Goal: Navigation & Orientation: Find specific page/section

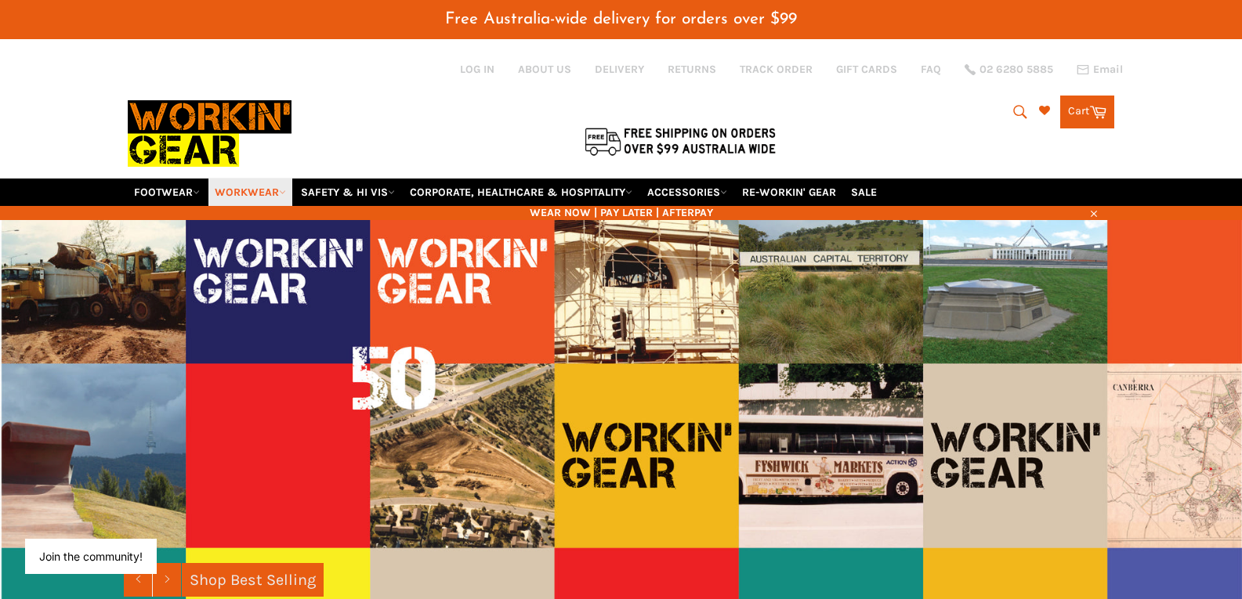
click at [254, 192] on link "WORKWEAR" at bounding box center [250, 192] width 84 height 27
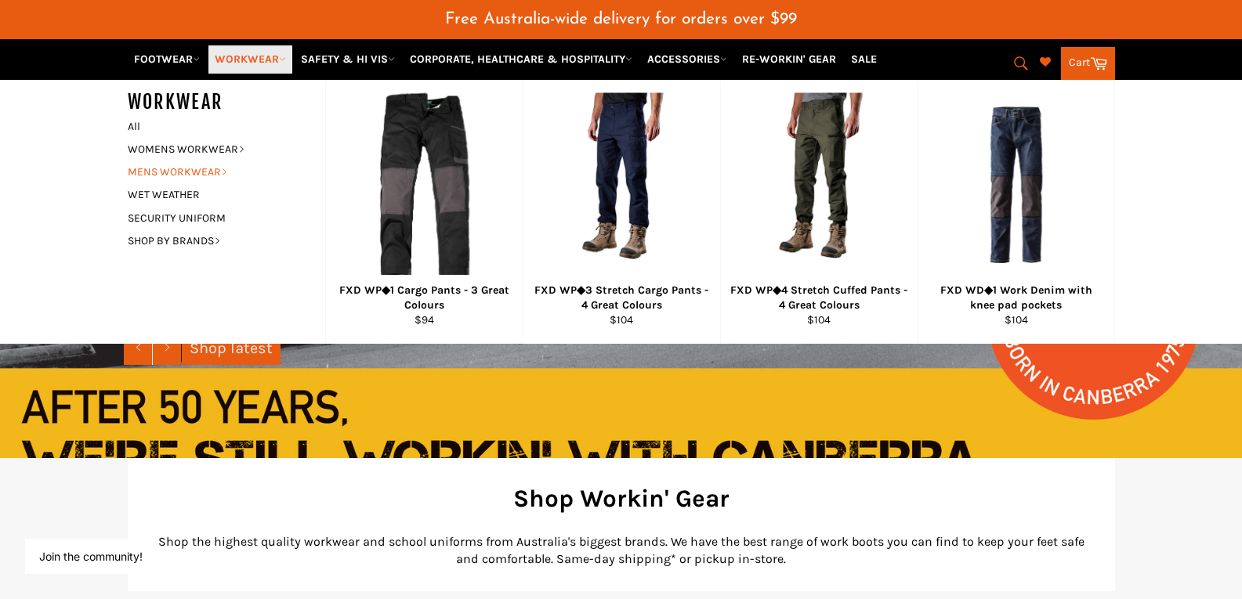
scroll to position [235, 0]
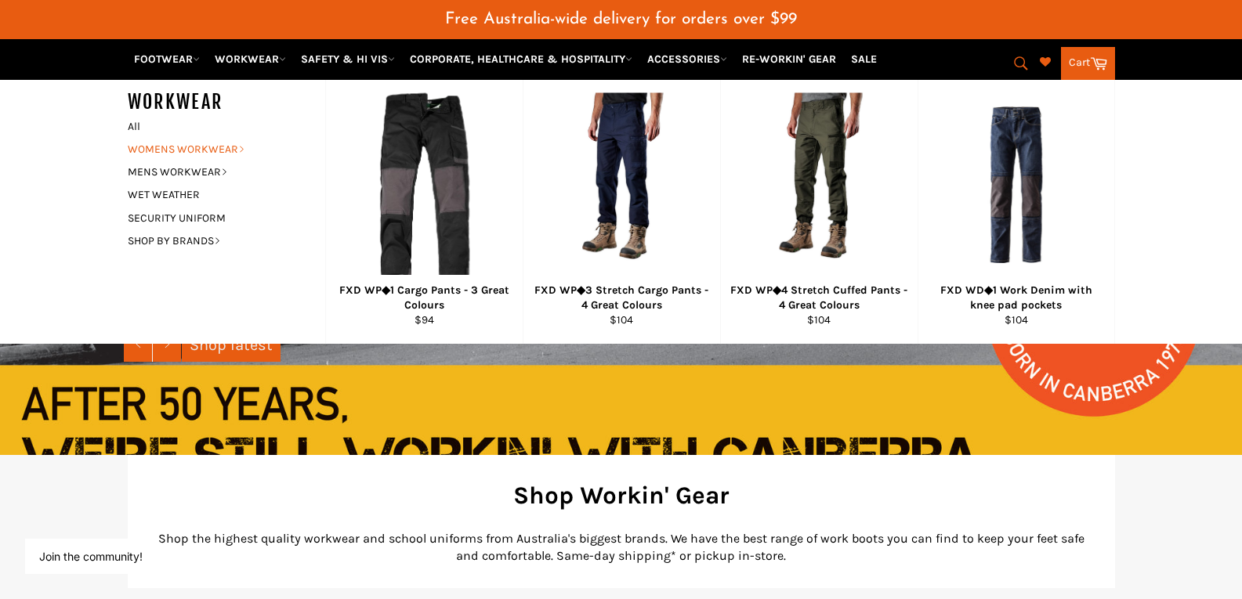
click at [172, 149] on link "WOMENS WORKWEAR" at bounding box center [215, 149] width 190 height 23
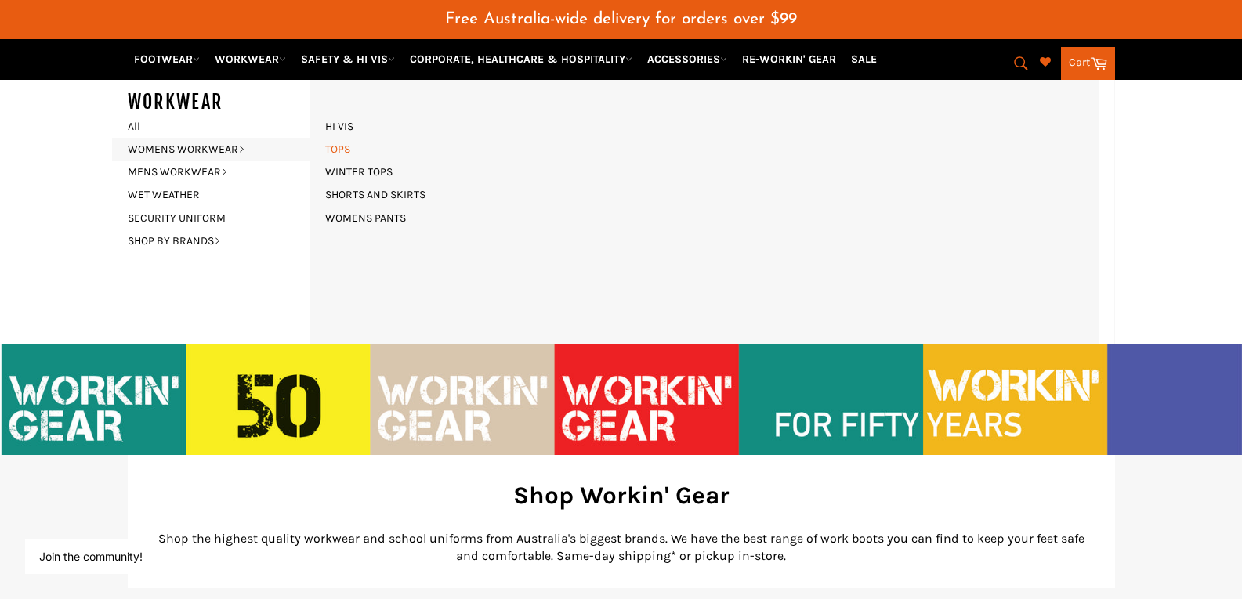
click at [346, 147] on link "TOPS" at bounding box center [337, 149] width 41 height 23
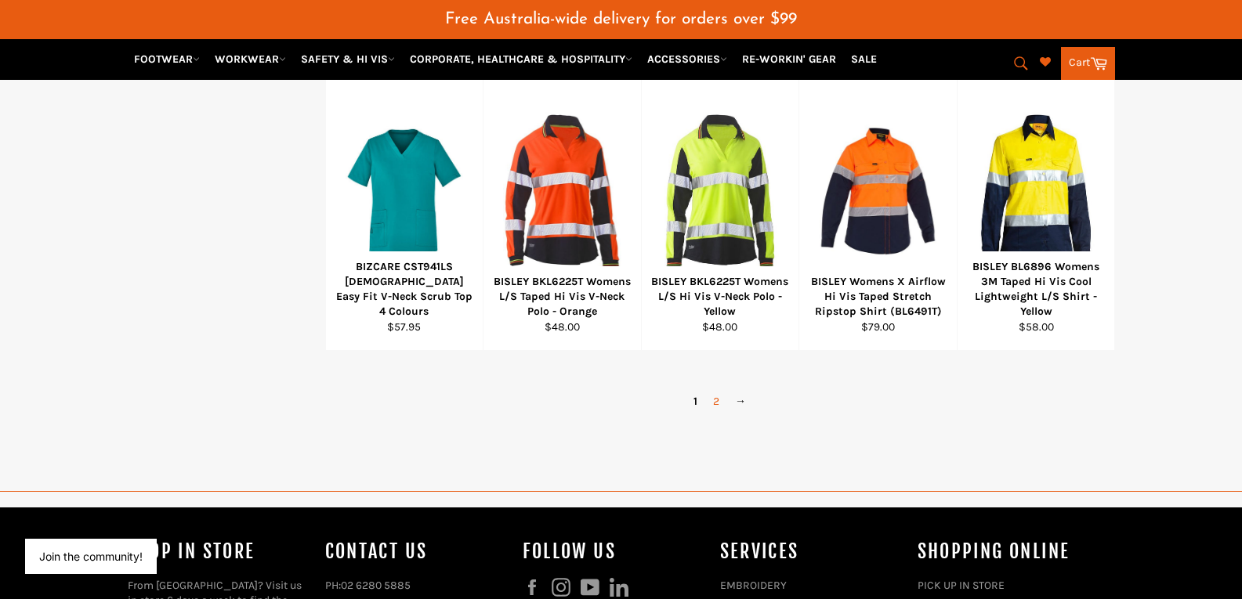
click at [711, 402] on link "2" at bounding box center [716, 401] width 22 height 23
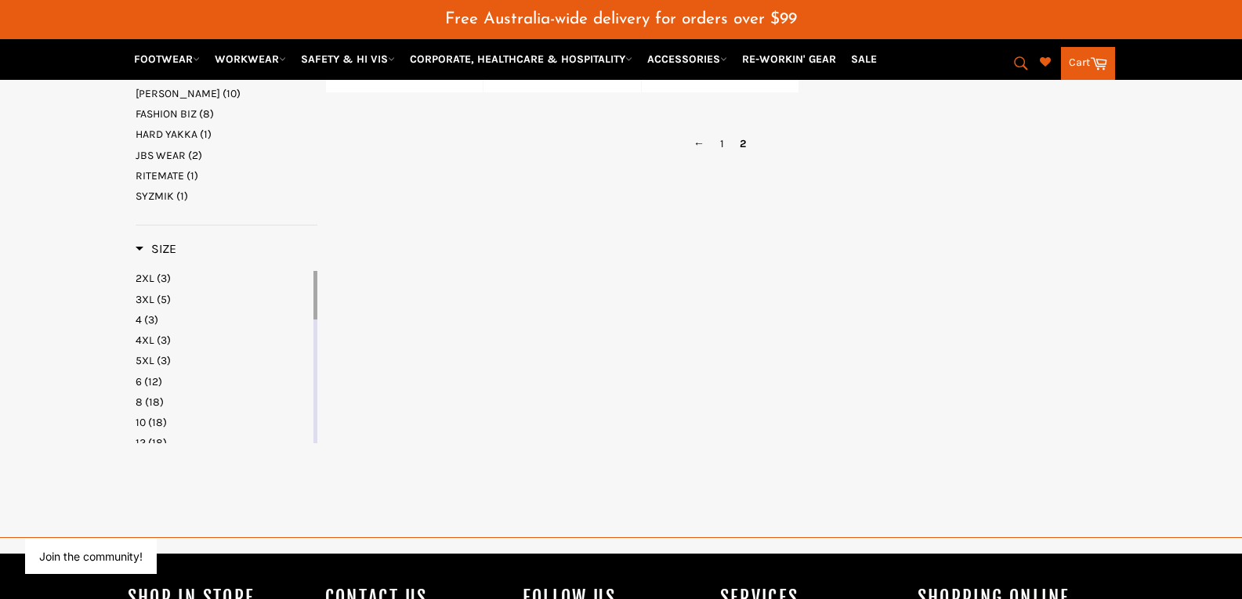
scroll to position [541, 0]
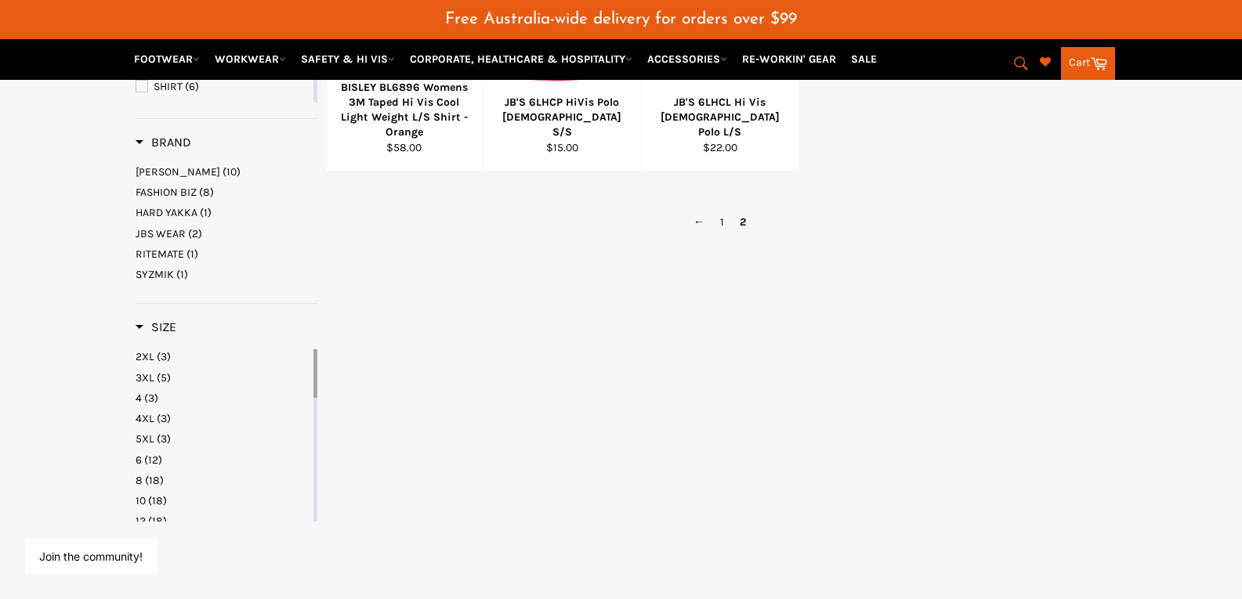
click at [143, 143] on span "Brand" at bounding box center [164, 142] width 56 height 15
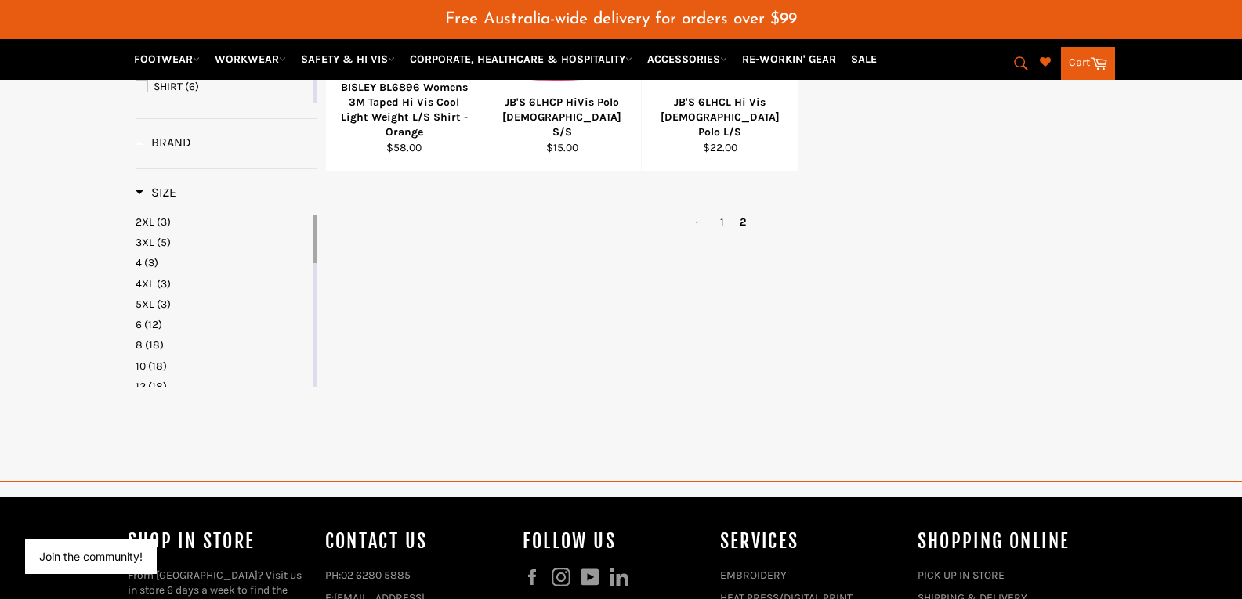
click at [143, 143] on span "Brand" at bounding box center [164, 142] width 56 height 15
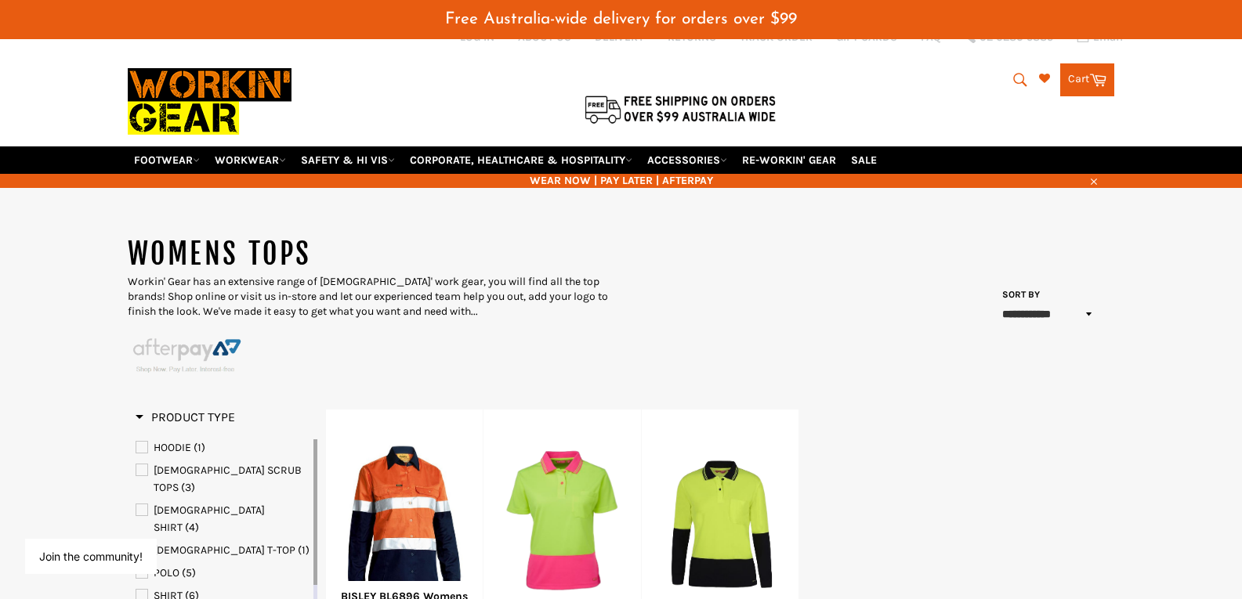
scroll to position [0, 0]
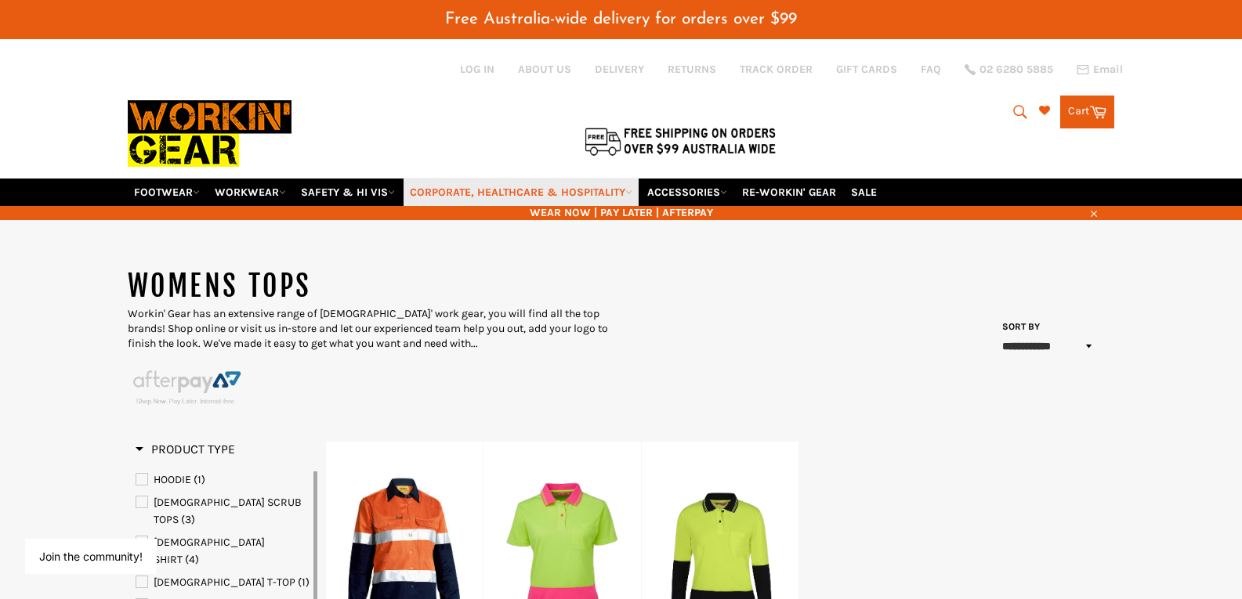
click at [509, 190] on link "CORPORATE, HEALTHCARE & HOSPITALITY" at bounding box center [521, 192] width 235 height 27
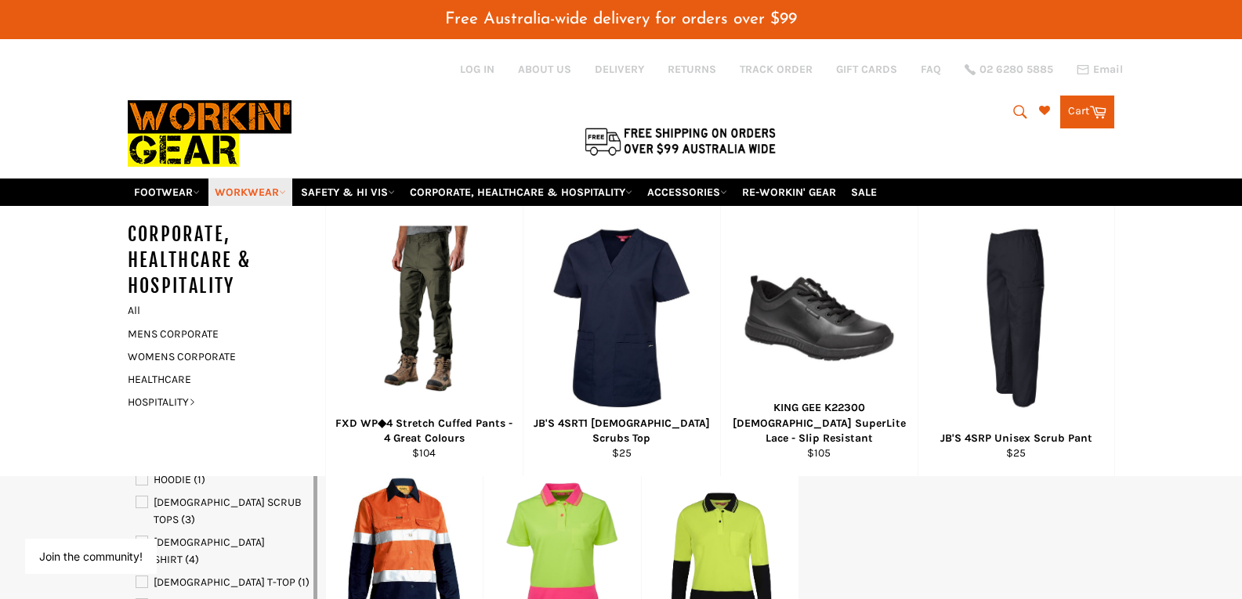
click at [212, 186] on link "WORKWEAR" at bounding box center [250, 192] width 84 height 27
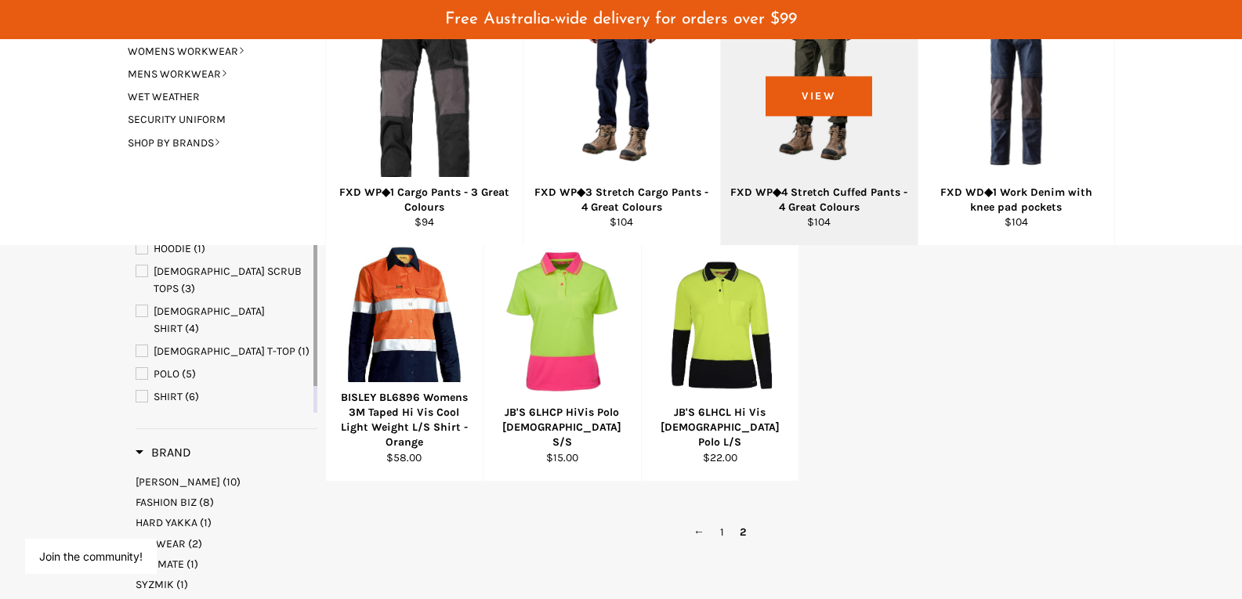
scroll to position [235, 0]
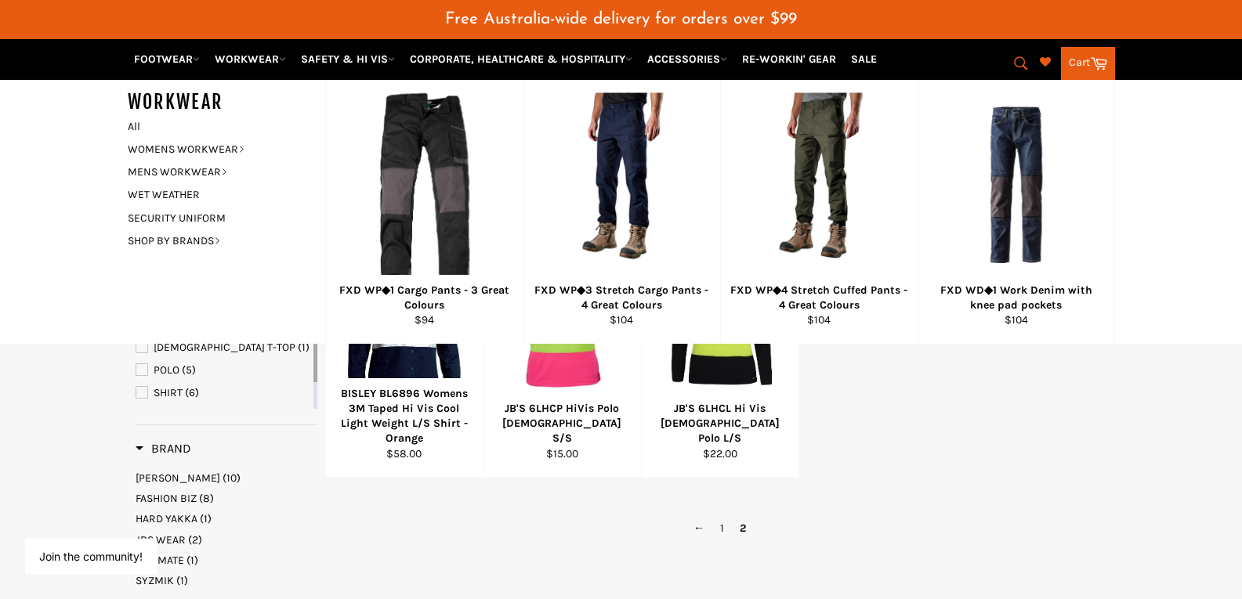
click at [744, 532] on span "2" at bounding box center [743, 528] width 22 height 23
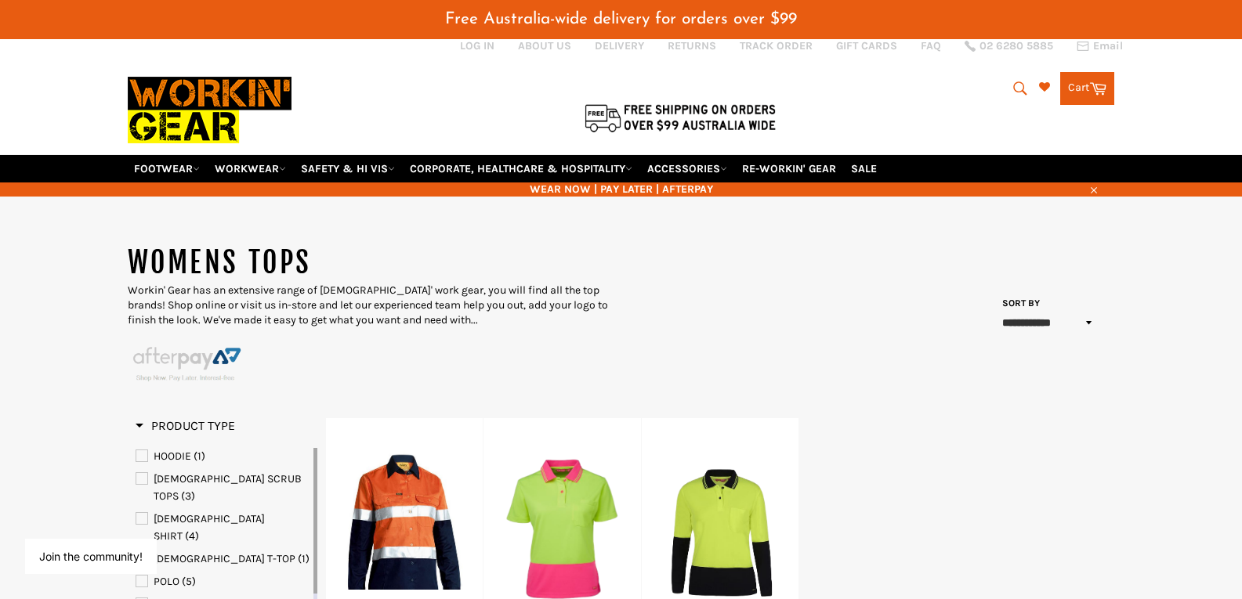
scroll to position [0, 0]
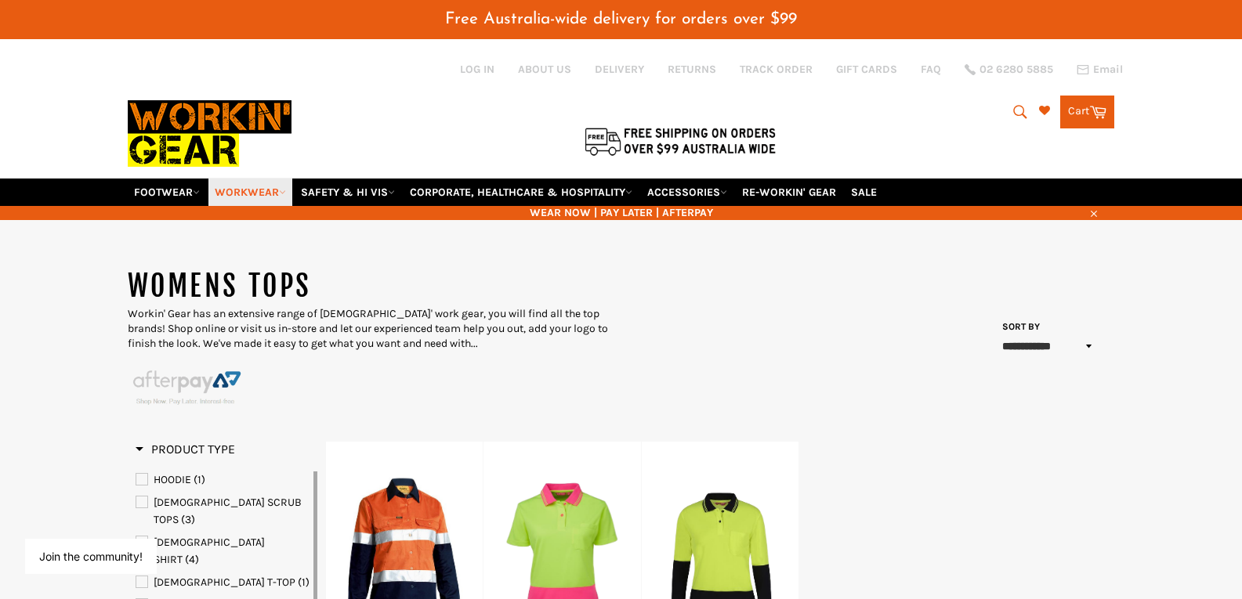
click at [236, 186] on link "WORKWEAR" at bounding box center [250, 192] width 84 height 27
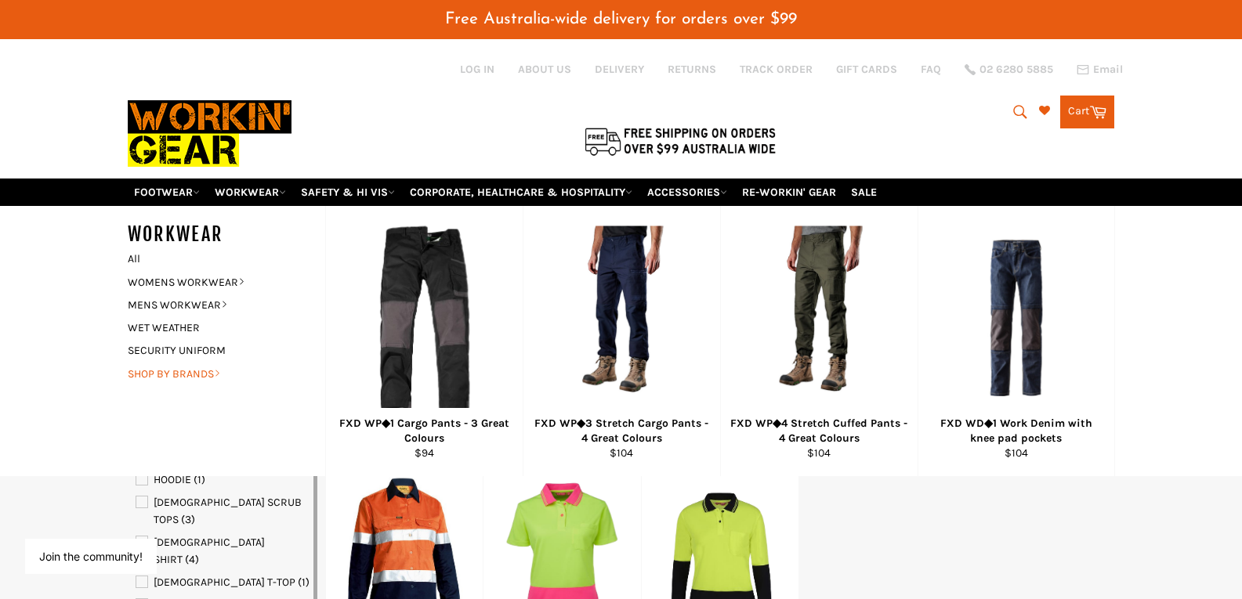
click at [199, 373] on link "SHOP BY BRANDS" at bounding box center [215, 374] width 190 height 23
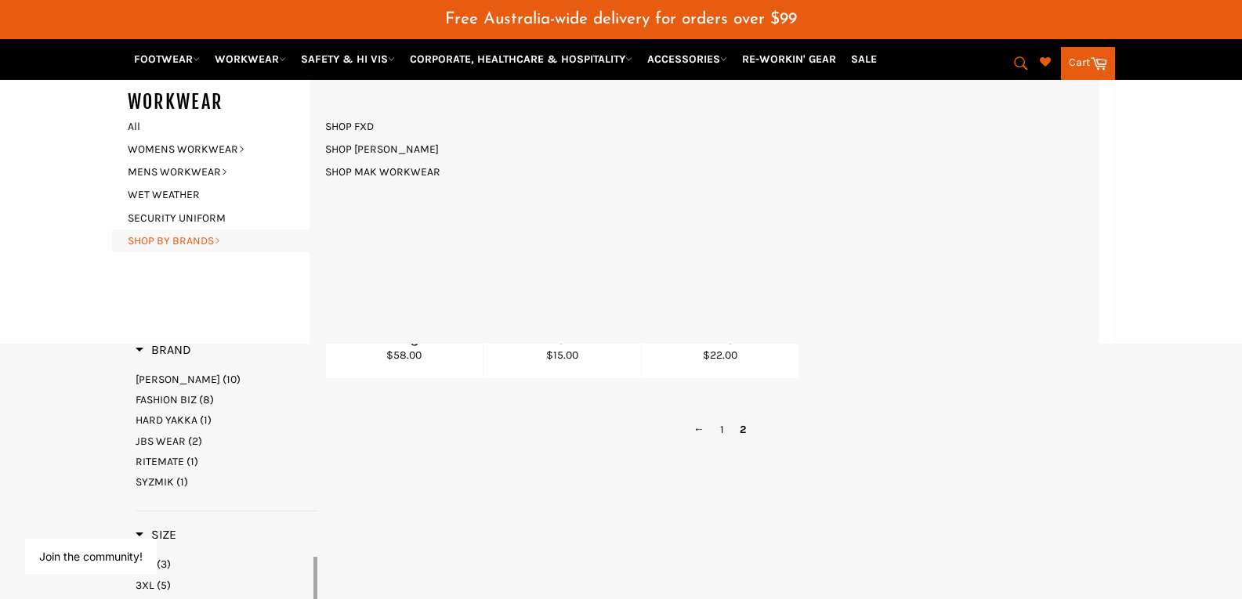
scroll to position [306, 0]
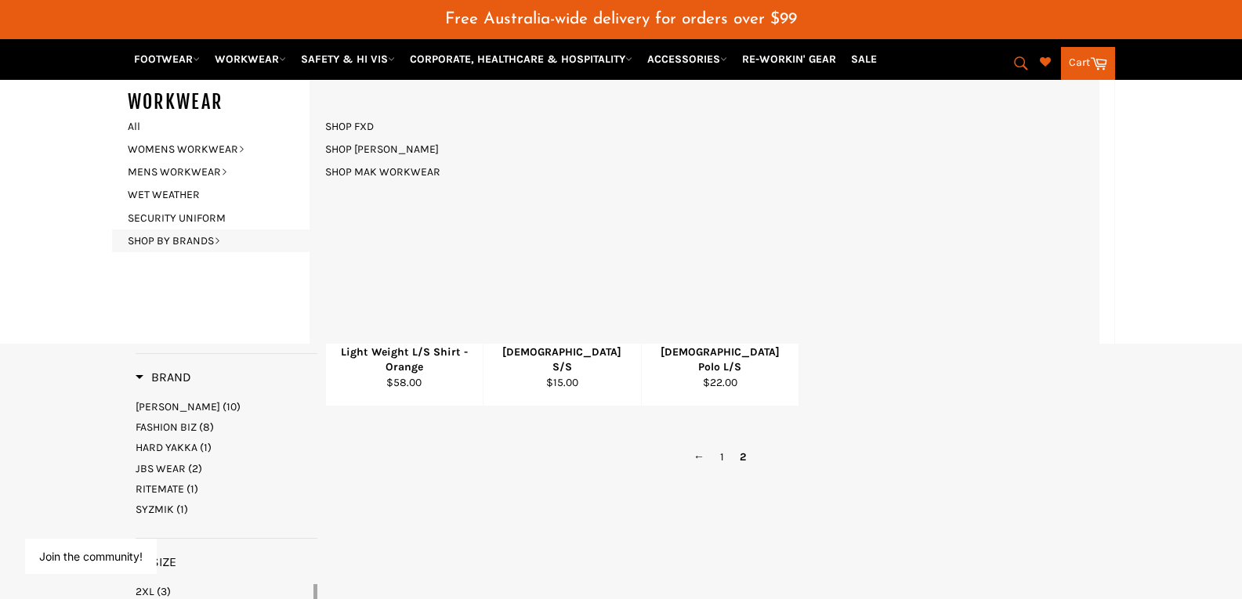
click at [151, 384] on span "Brand" at bounding box center [164, 377] width 56 height 15
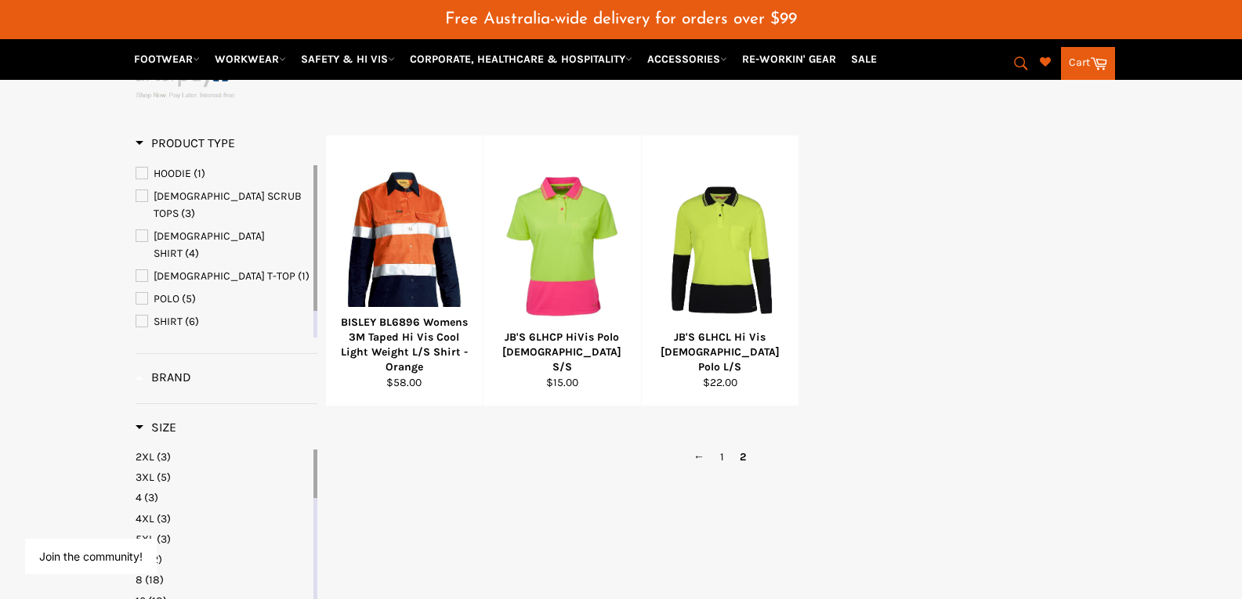
click at [151, 384] on span "Brand" at bounding box center [164, 377] width 56 height 15
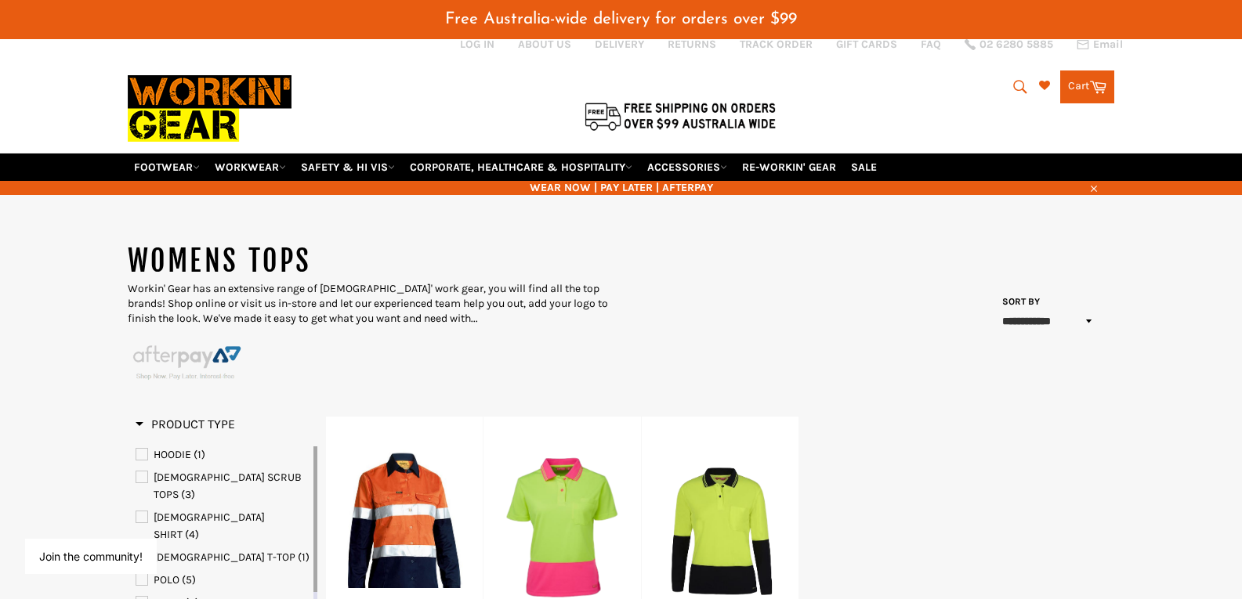
scroll to position [0, 0]
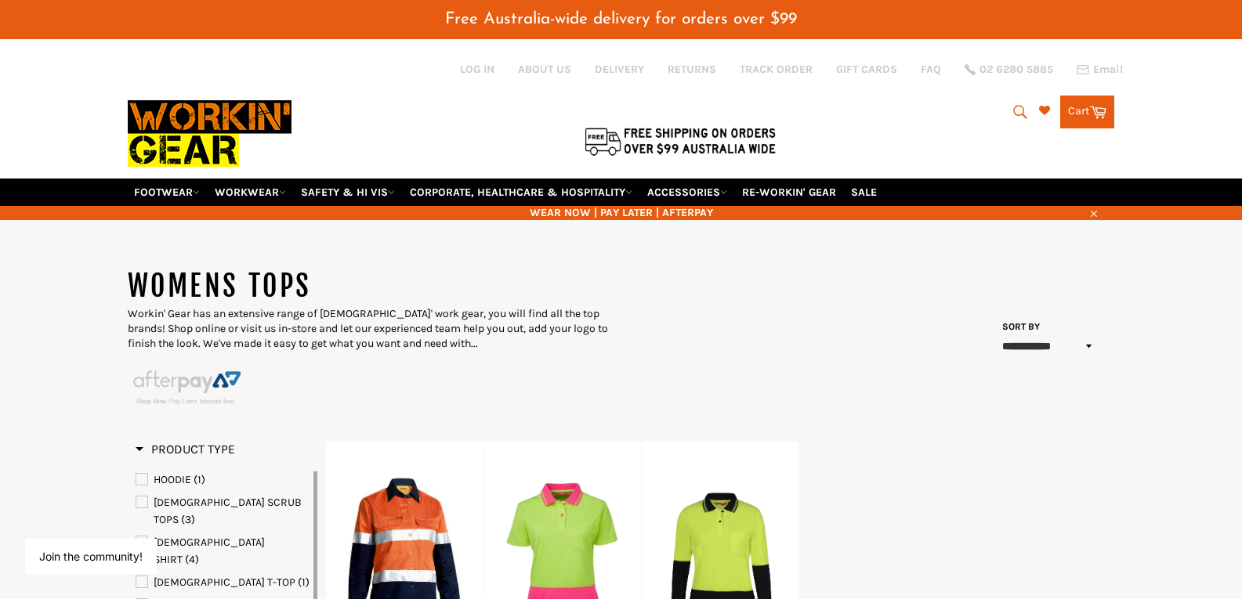
click at [1098, 346] on select "**********" at bounding box center [1048, 347] width 103 height 26
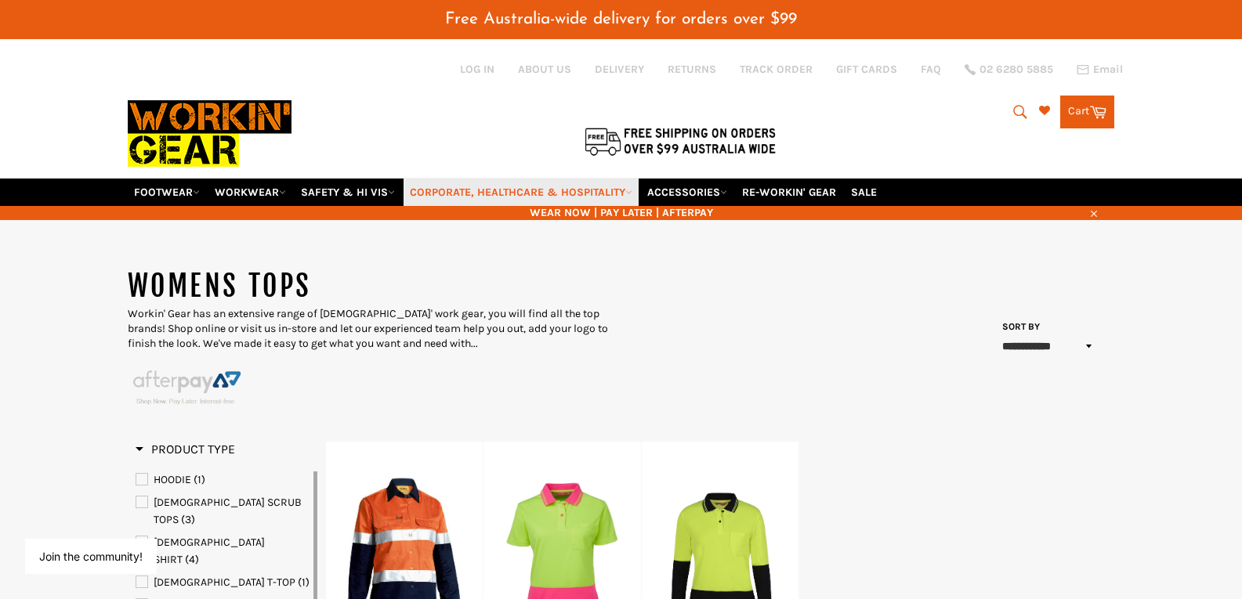
click at [549, 191] on link "CORPORATE, HEALTHCARE & HOSPITALITY" at bounding box center [521, 192] width 235 height 27
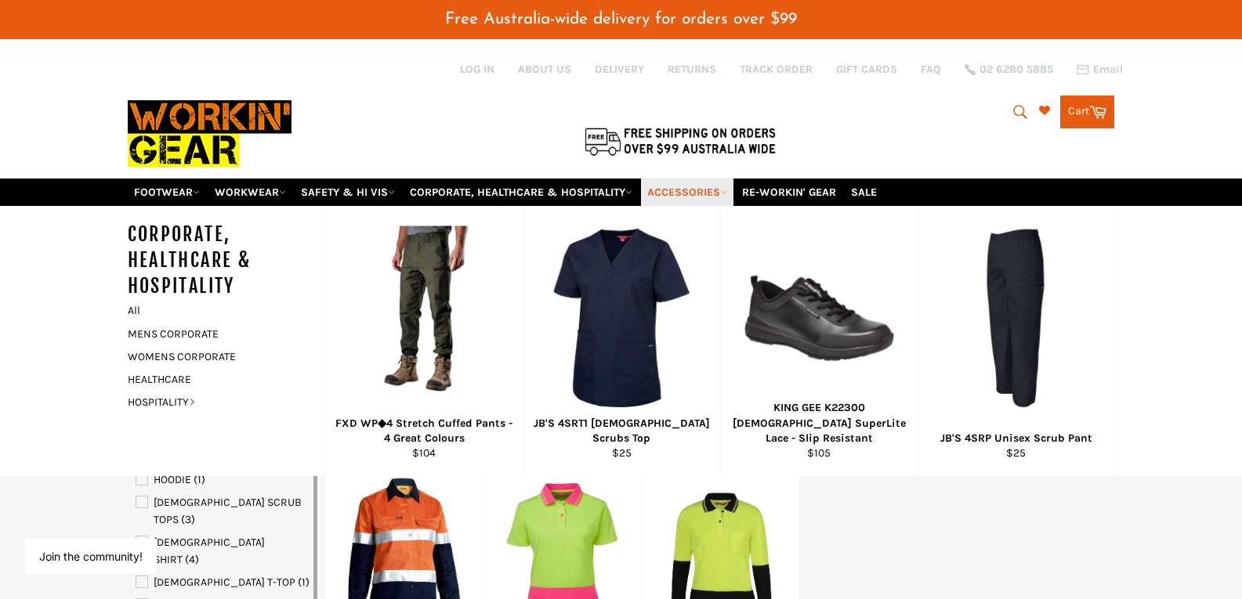
click at [679, 190] on link "ACCESSORIES" at bounding box center [687, 192] width 92 height 27
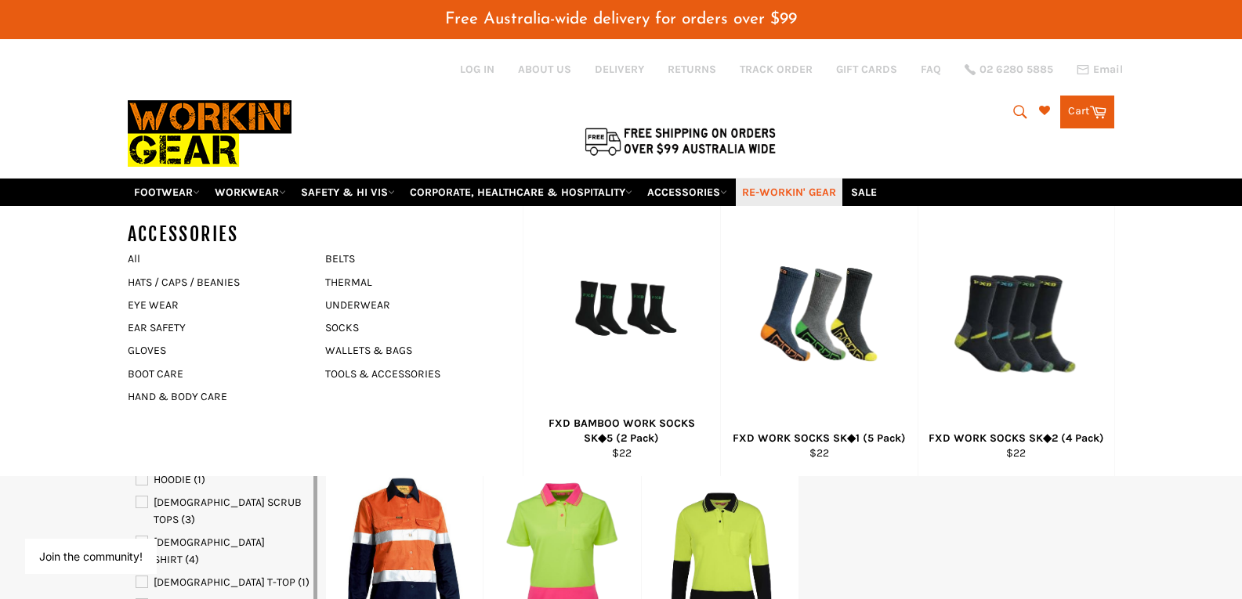
click at [809, 188] on link "RE-WORKIN' GEAR" at bounding box center [789, 192] width 107 height 27
